Goal: Task Accomplishment & Management: Use online tool/utility

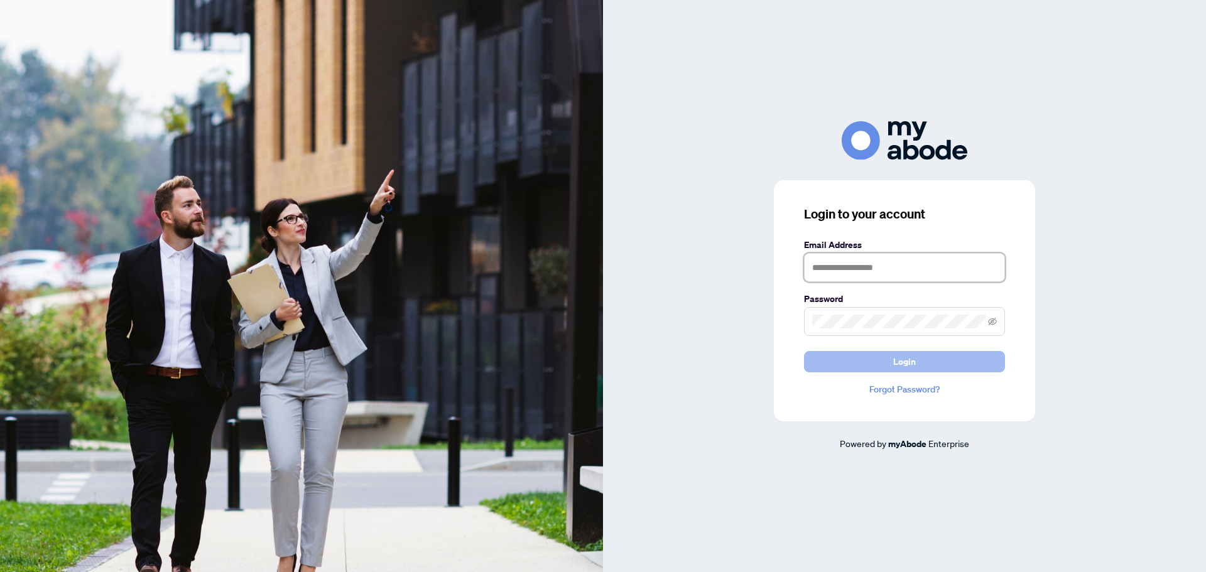
type input "**********"
click at [932, 359] on button "Login" at bounding box center [904, 361] width 201 height 21
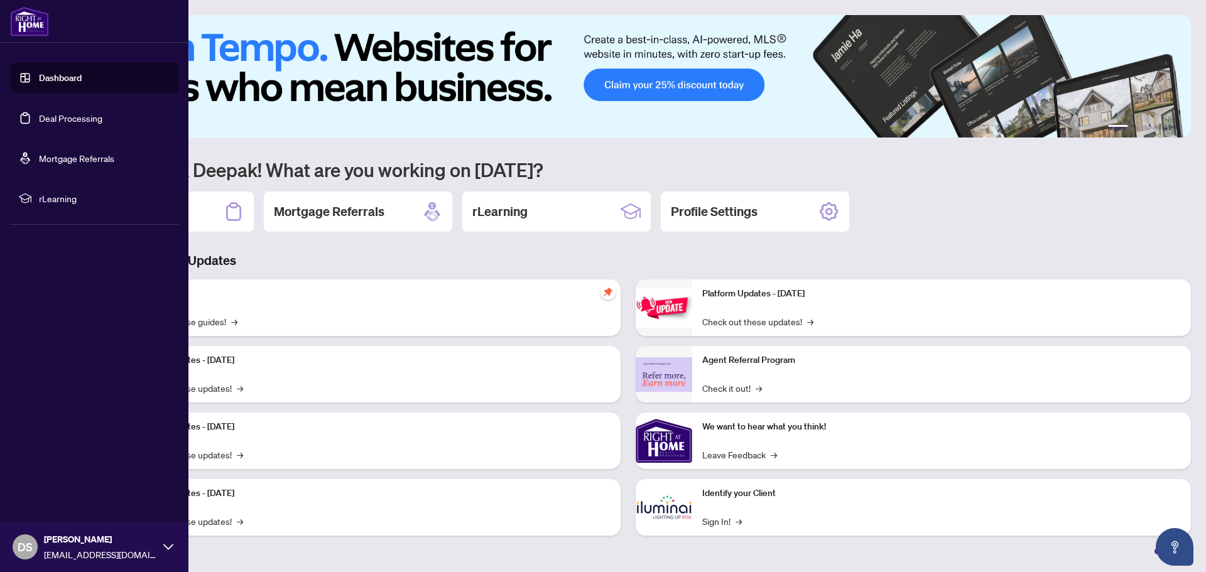
click at [39, 119] on link "Deal Processing" at bounding box center [70, 117] width 63 height 11
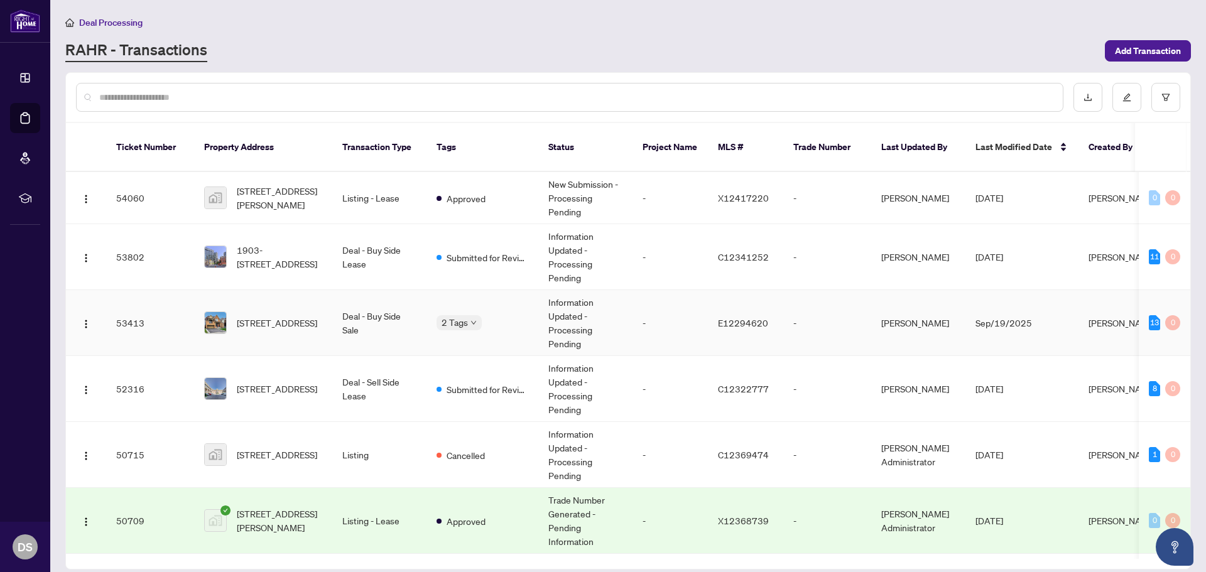
click at [375, 314] on td "Deal - Buy Side Sale" at bounding box center [379, 323] width 94 height 66
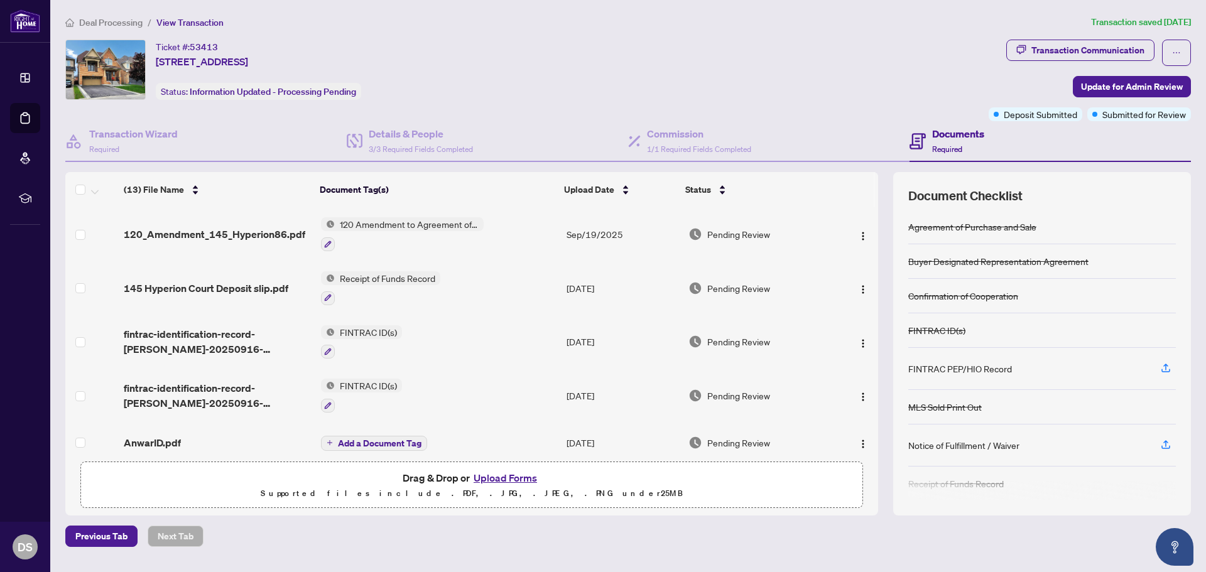
click at [497, 477] on button "Upload Forms" at bounding box center [505, 478] width 71 height 16
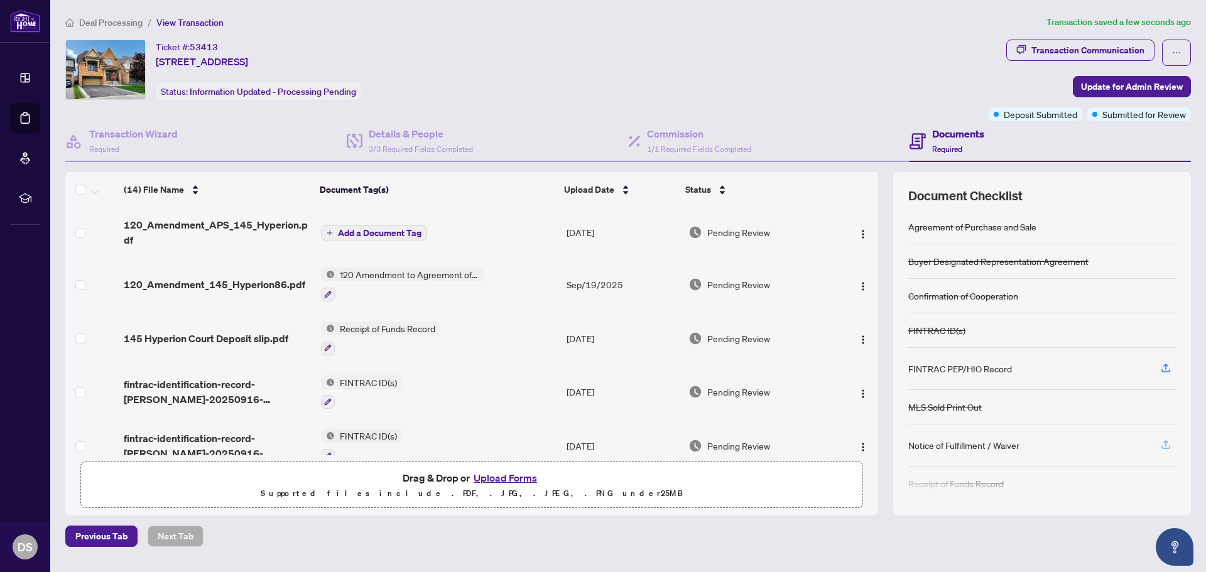
click at [1164, 442] on icon "button" at bounding box center [1165, 444] width 11 height 11
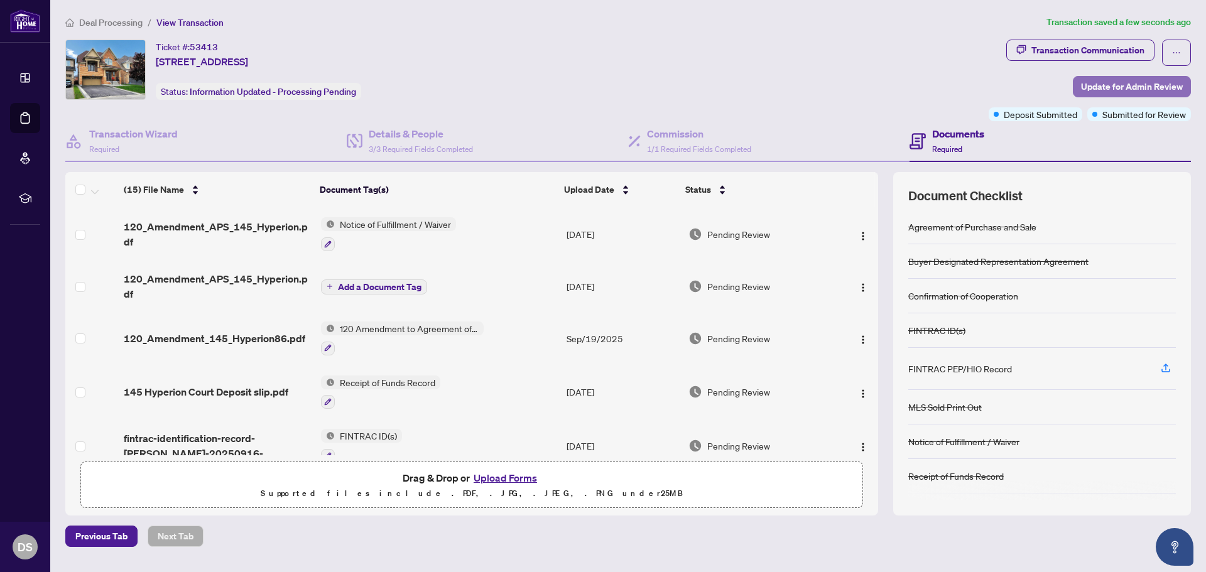
click at [1108, 85] on span "Update for Admin Review" at bounding box center [1132, 87] width 102 height 20
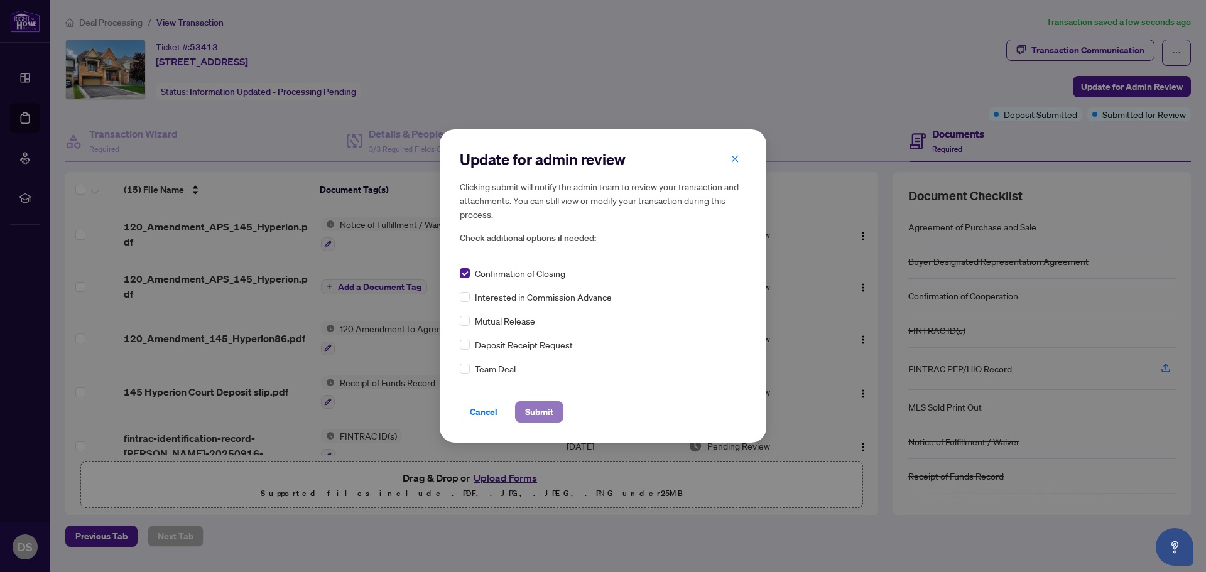
click at [539, 414] on span "Submit" at bounding box center [539, 412] width 28 height 20
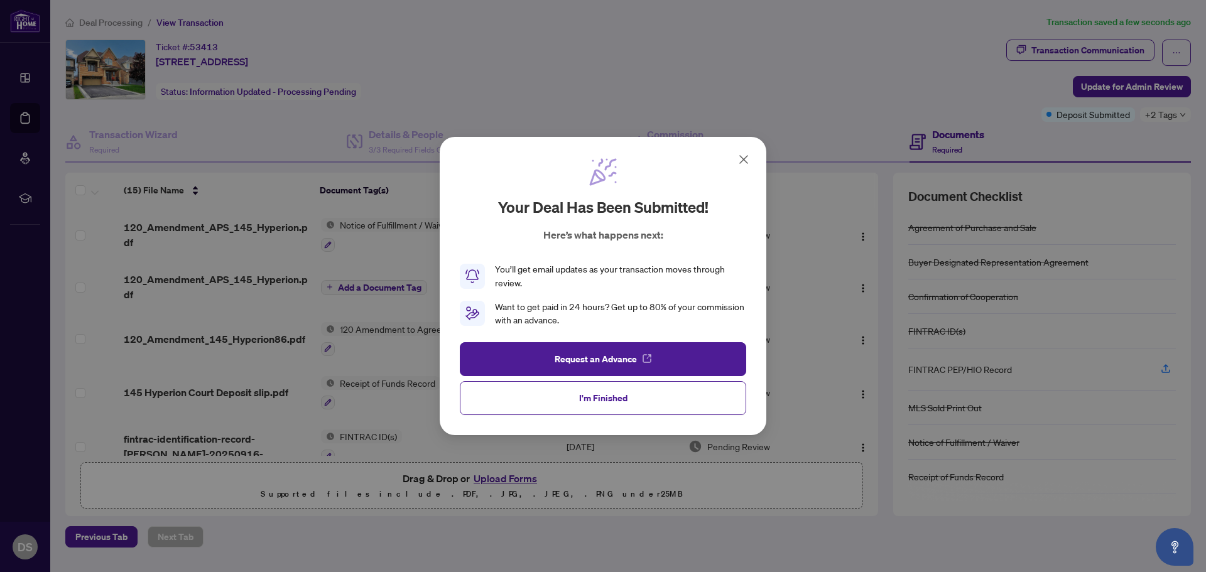
click at [743, 159] on icon at bounding box center [744, 160] width 8 height 8
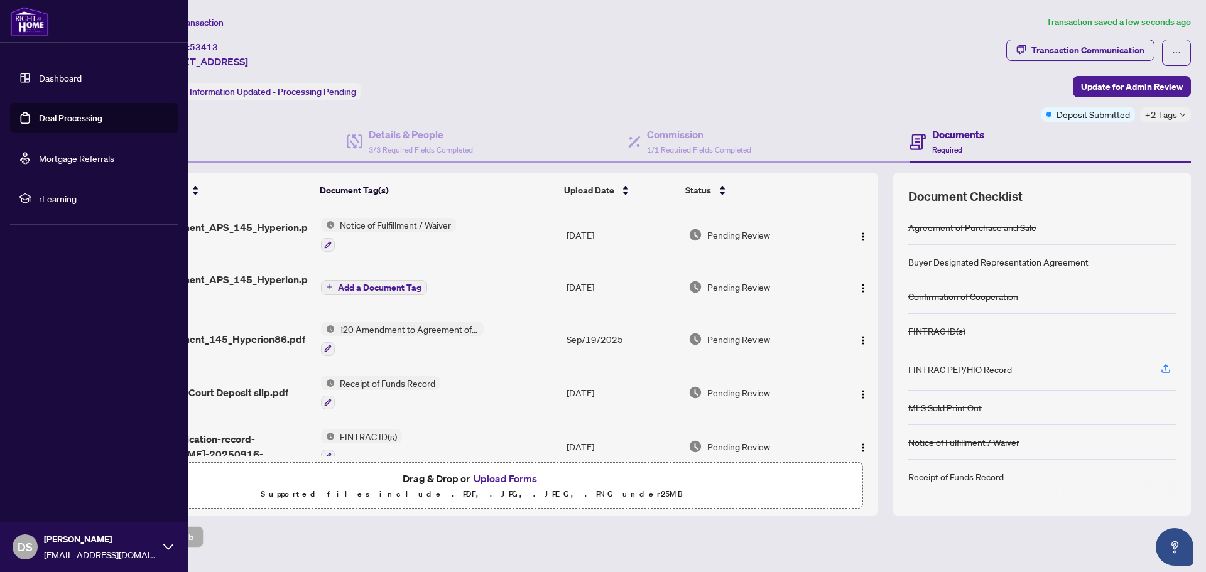
click at [58, 122] on link "Deal Processing" at bounding box center [70, 117] width 63 height 11
